Goal: Entertainment & Leisure: Consume media (video, audio)

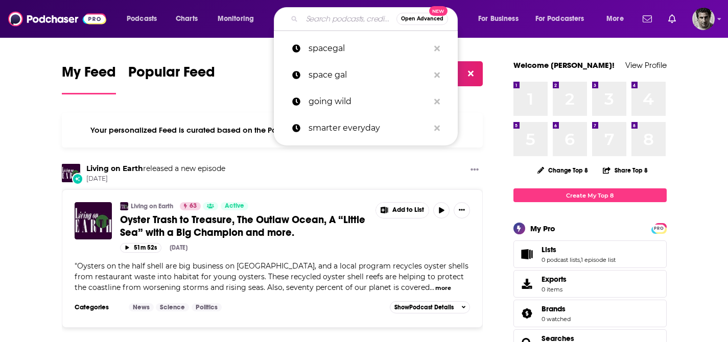
click at [347, 18] on input "Search podcasts, credits, & more..." at bounding box center [349, 19] width 94 height 16
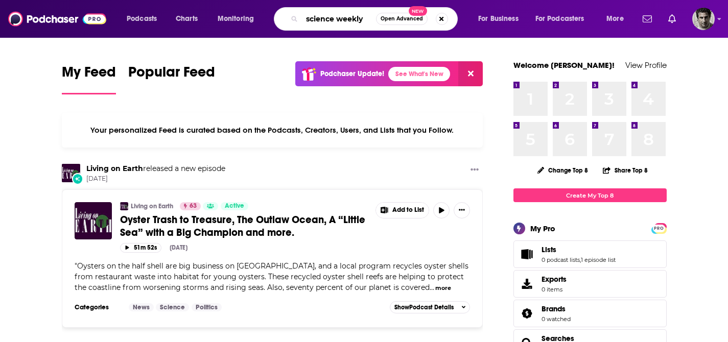
type input "science weekly"
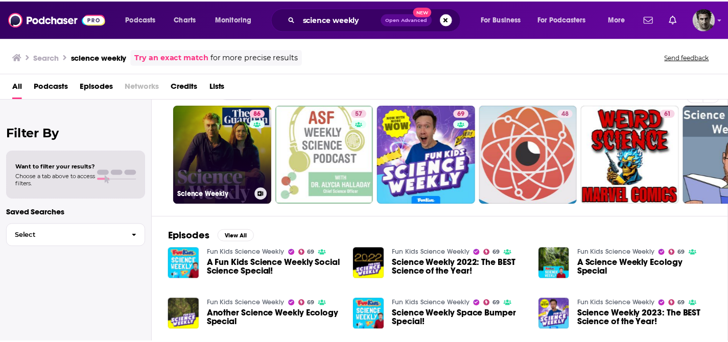
scroll to position [23, 0]
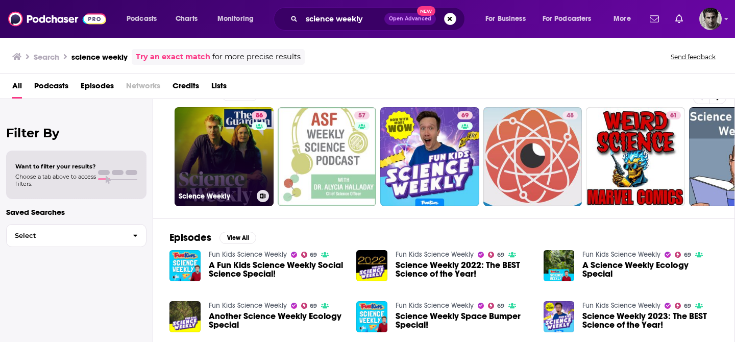
click at [240, 167] on link "86 Science Weekly" at bounding box center [224, 156] width 99 height 99
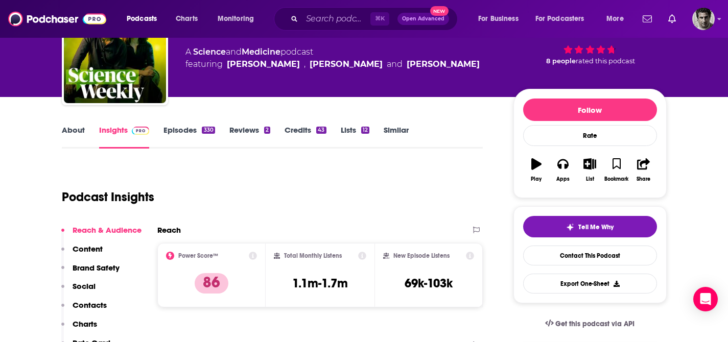
scroll to position [68, 0]
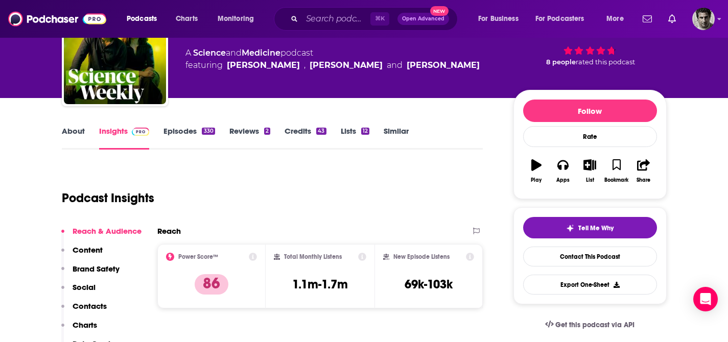
click at [185, 129] on link "Episodes 330" at bounding box center [188, 137] width 51 height 23
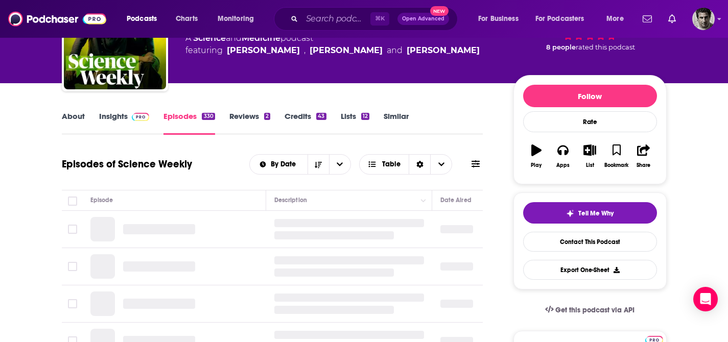
scroll to position [183, 0]
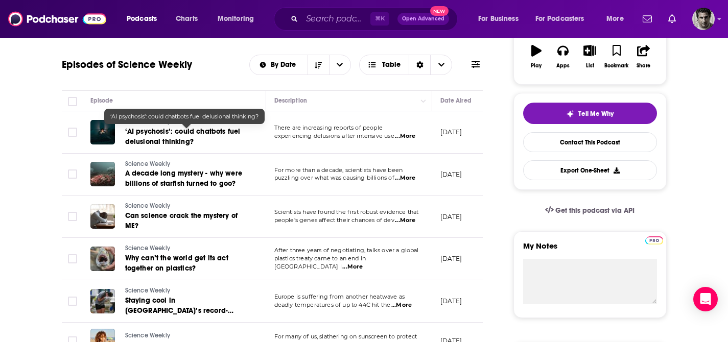
click at [155, 135] on span "‘AI psychosis’: could chatbots fuel delusional thinking?" at bounding box center [182, 136] width 115 height 19
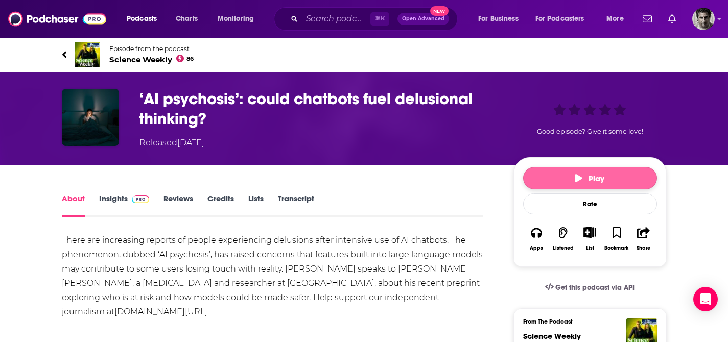
click at [613, 183] on button "Play" at bounding box center [590, 178] width 134 height 22
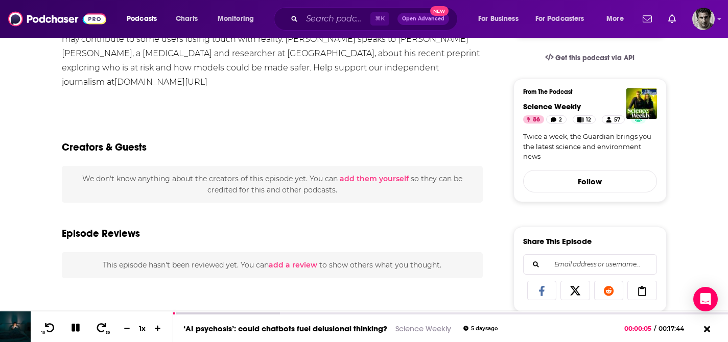
scroll to position [366, 0]
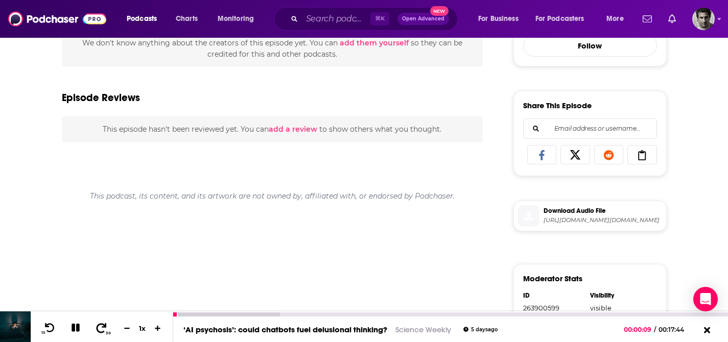
click at [100, 325] on icon at bounding box center [101, 328] width 13 height 10
click at [101, 327] on icon at bounding box center [101, 328] width 13 height 10
click at [101, 326] on icon at bounding box center [101, 328] width 13 height 10
click at [101, 325] on icon at bounding box center [101, 328] width 13 height 10
